Goal: Information Seeking & Learning: Learn about a topic

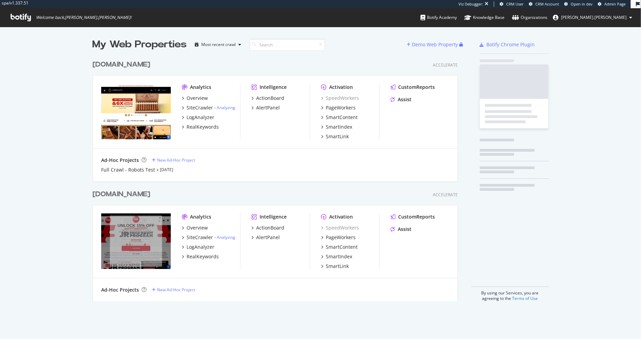
scroll to position [250, 371]
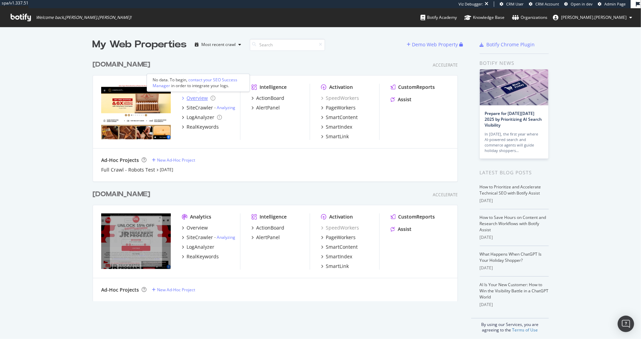
click at [199, 97] on div "Overview" at bounding box center [197, 98] width 21 height 7
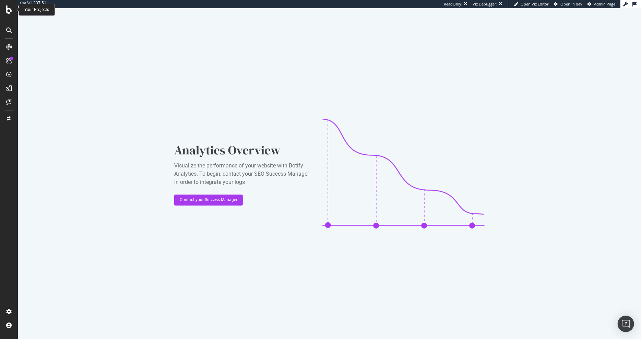
click at [9, 13] on icon at bounding box center [9, 9] width 6 height 8
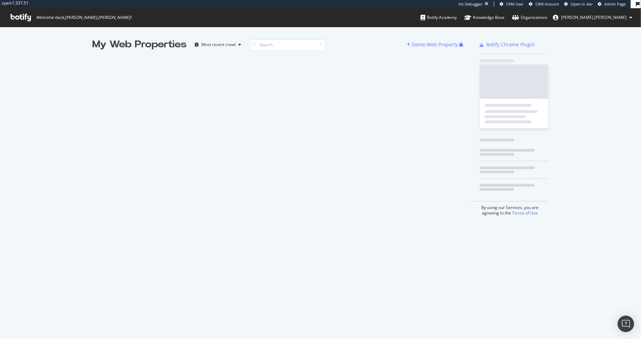
scroll to position [339, 641]
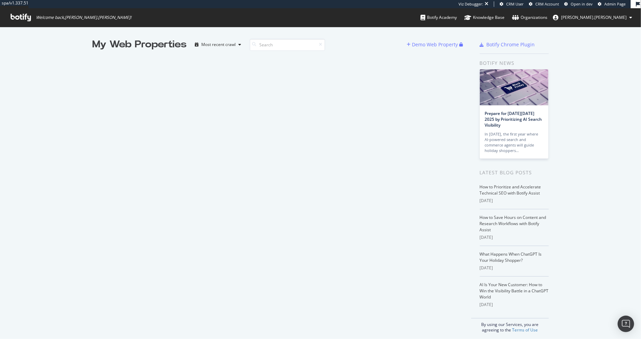
click at [232, 189] on div "My Web Properties Most recent crawl Demo Web Property" at bounding box center [282, 185] width 379 height 295
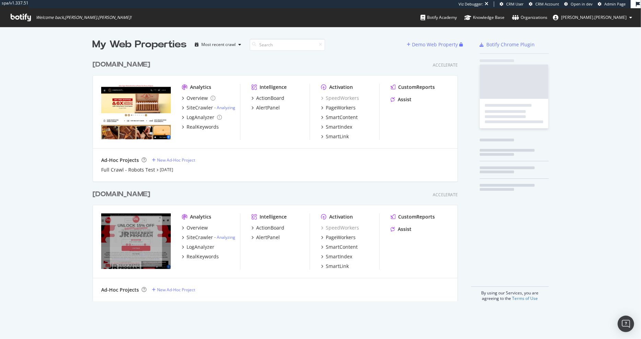
scroll to position [250, 371]
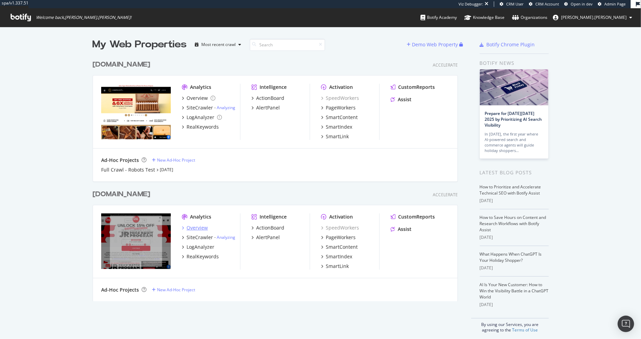
click at [201, 224] on div "Overview" at bounding box center [197, 227] width 21 height 7
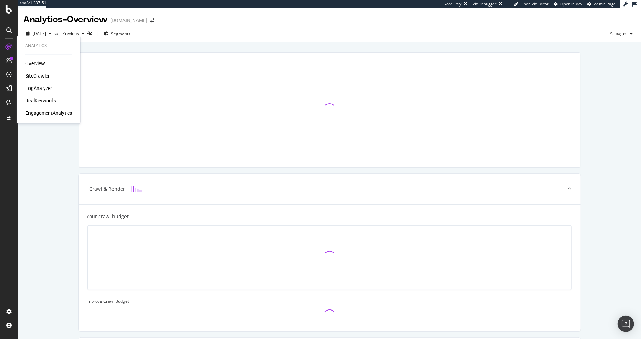
click at [29, 87] on div "LogAnalyzer" at bounding box center [38, 88] width 27 height 7
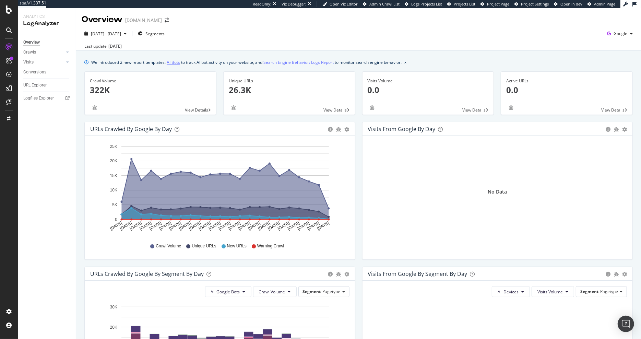
click at [174, 62] on link "AI Bots" at bounding box center [173, 62] width 13 height 7
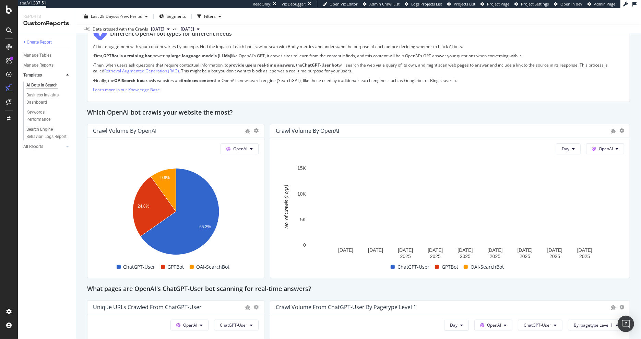
scroll to position [526, 0]
